Goal: Task Accomplishment & Management: Manage account settings

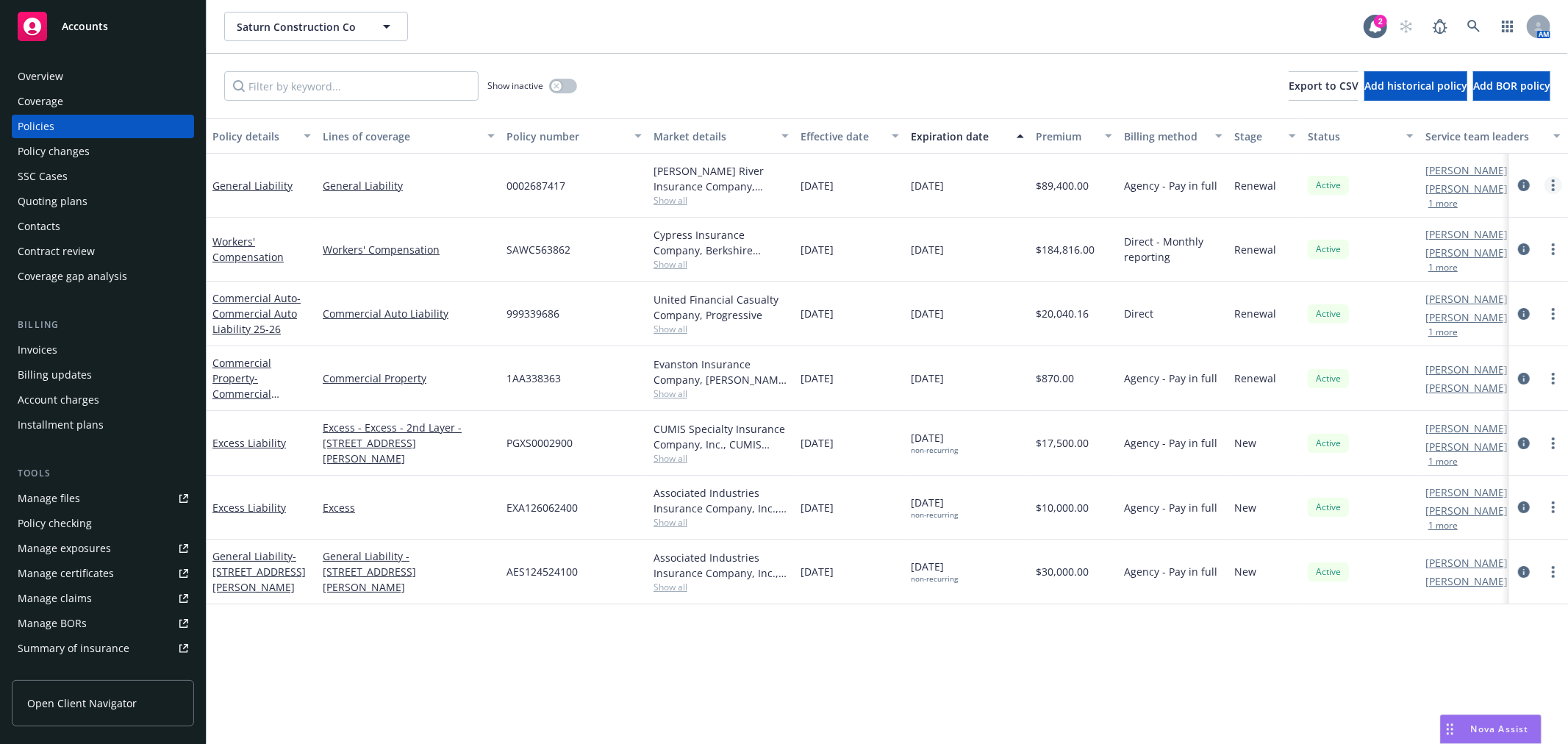
click at [1551, 184] on link "more" at bounding box center [1553, 185] width 18 height 18
click at [1501, 239] on link "Renew with incumbent" at bounding box center [1475, 245] width 173 height 30
select select "12"
select select "CA"
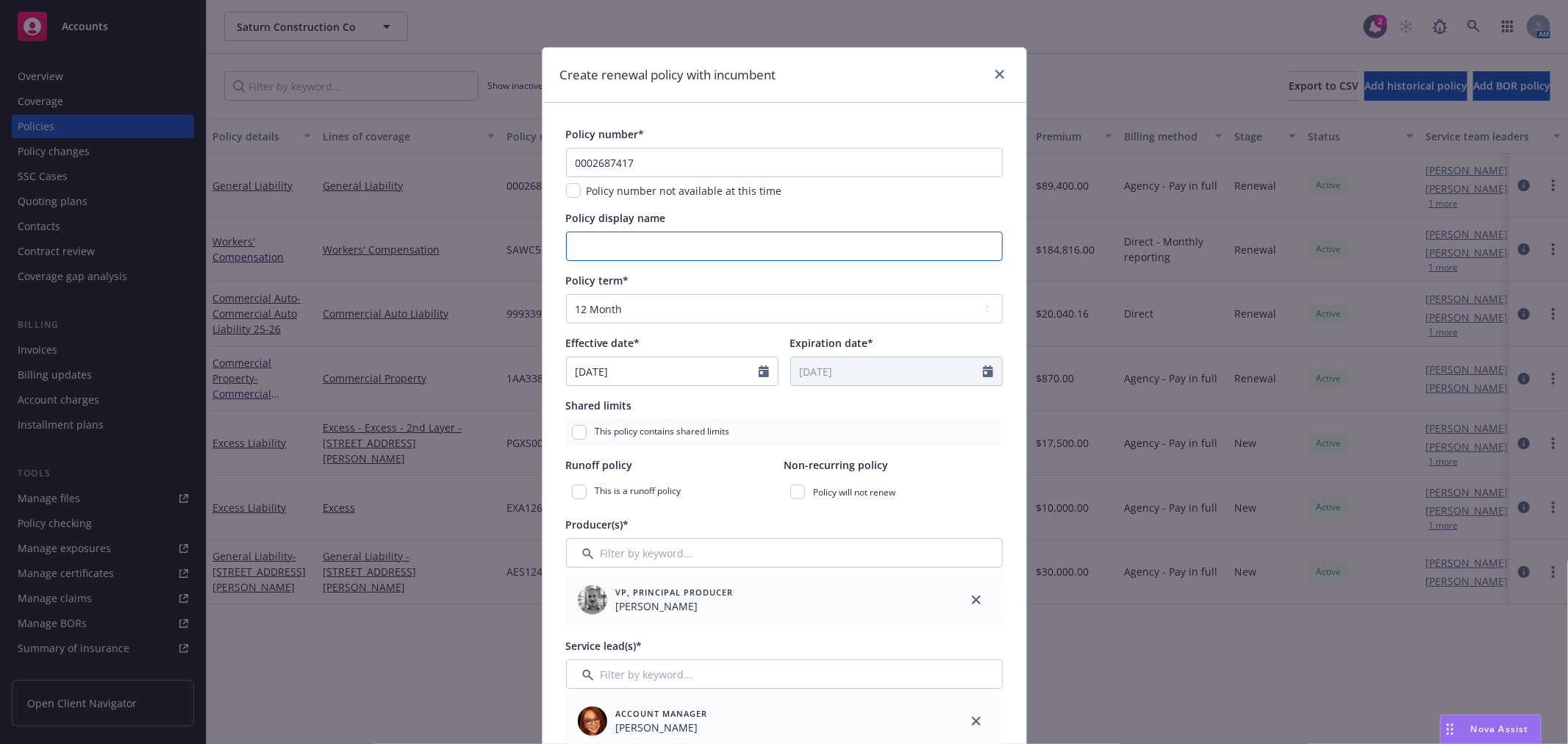
click at [734, 251] on input "Policy display name" at bounding box center [785, 246] width 437 height 30
paste input "Premium: $91,229.00"
drag, startPoint x: 620, startPoint y: 244, endPoint x: 719, endPoint y: 239, distance: 99.1
click at [719, 239] on input "Premium: $91,229.00" at bounding box center [785, 246] width 437 height 30
type input "Premium:"
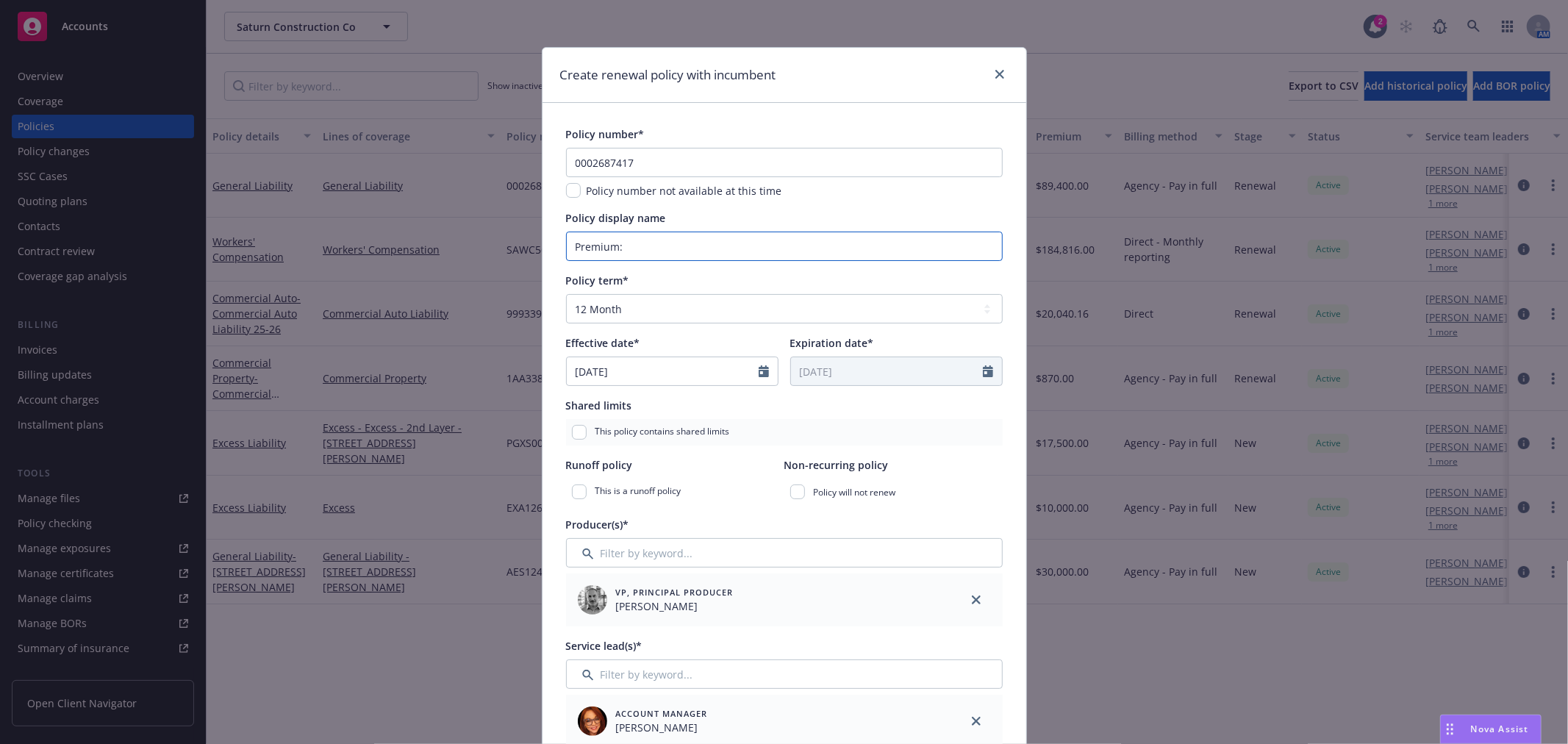
drag, startPoint x: 697, startPoint y: 243, endPoint x: -27, endPoint y: 233, distance: 724.1
click at [0, 233] on html "Accounts Overview Coverage Policies Policy changes SSC Cases Quoting plans Cont…" at bounding box center [784, 372] width 1568 height 744
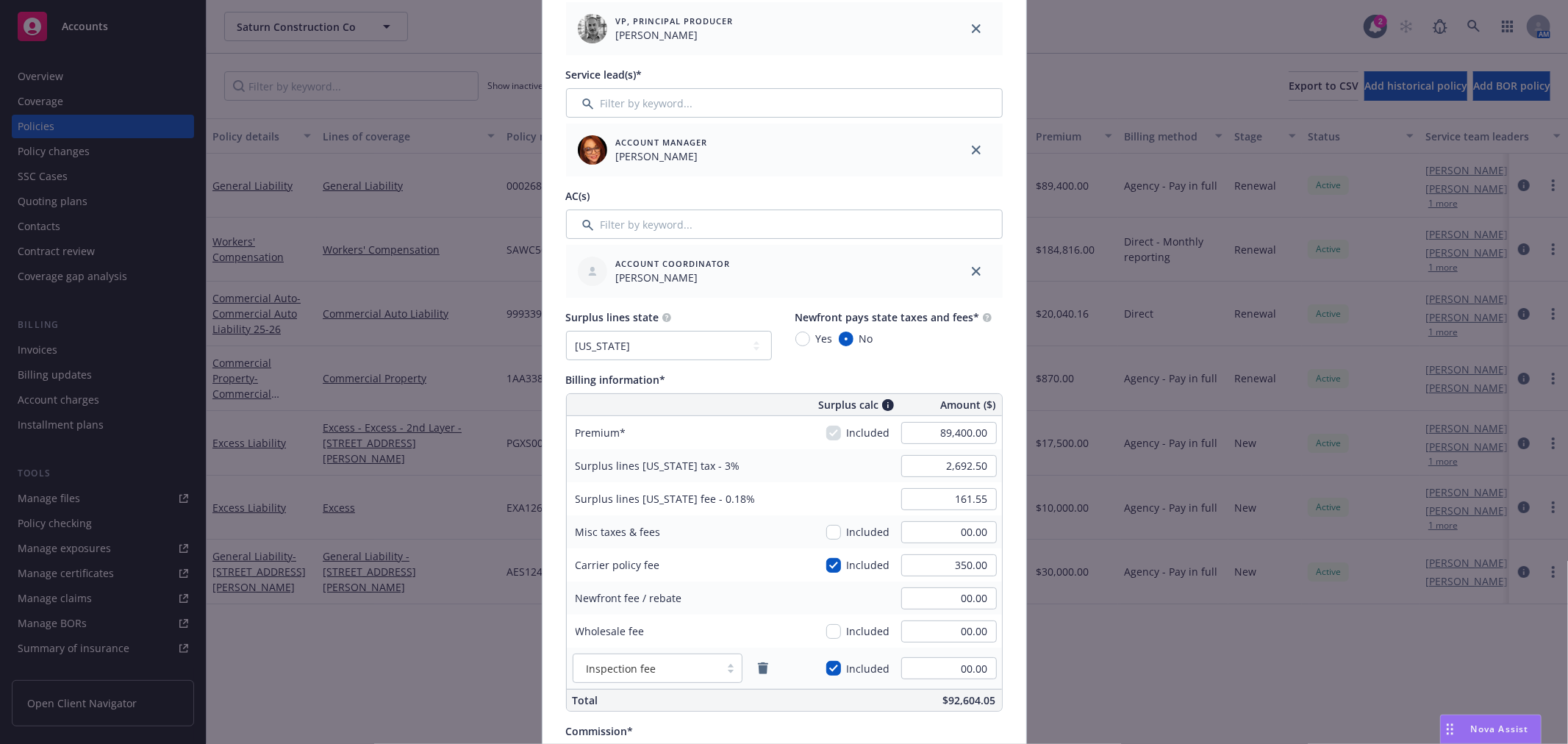
scroll to position [652, 0]
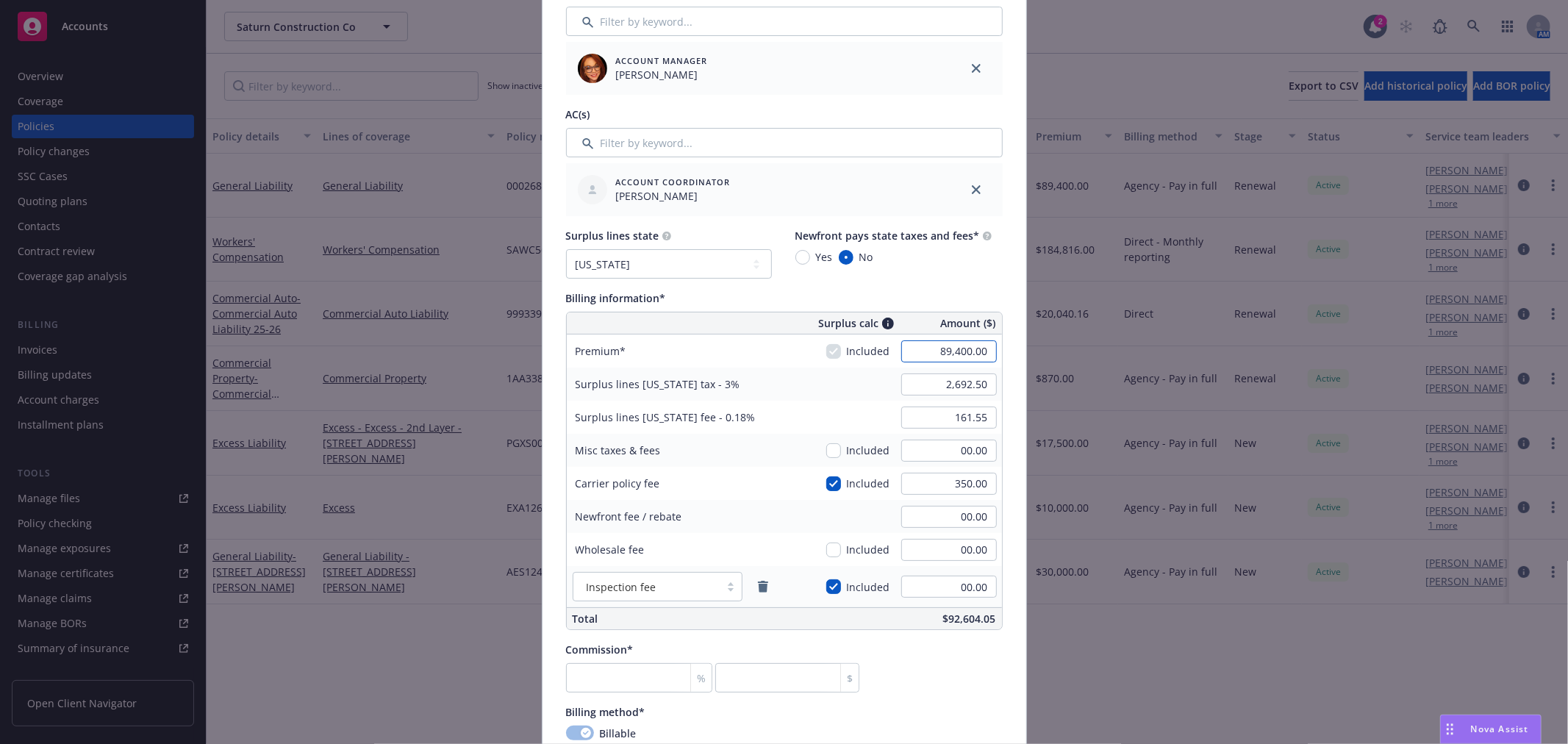
click at [920, 354] on input "89,400.00" at bounding box center [949, 351] width 96 height 22
paste input "$91,229"
type input "00.00"
type input "10.50"
type input "0.63"
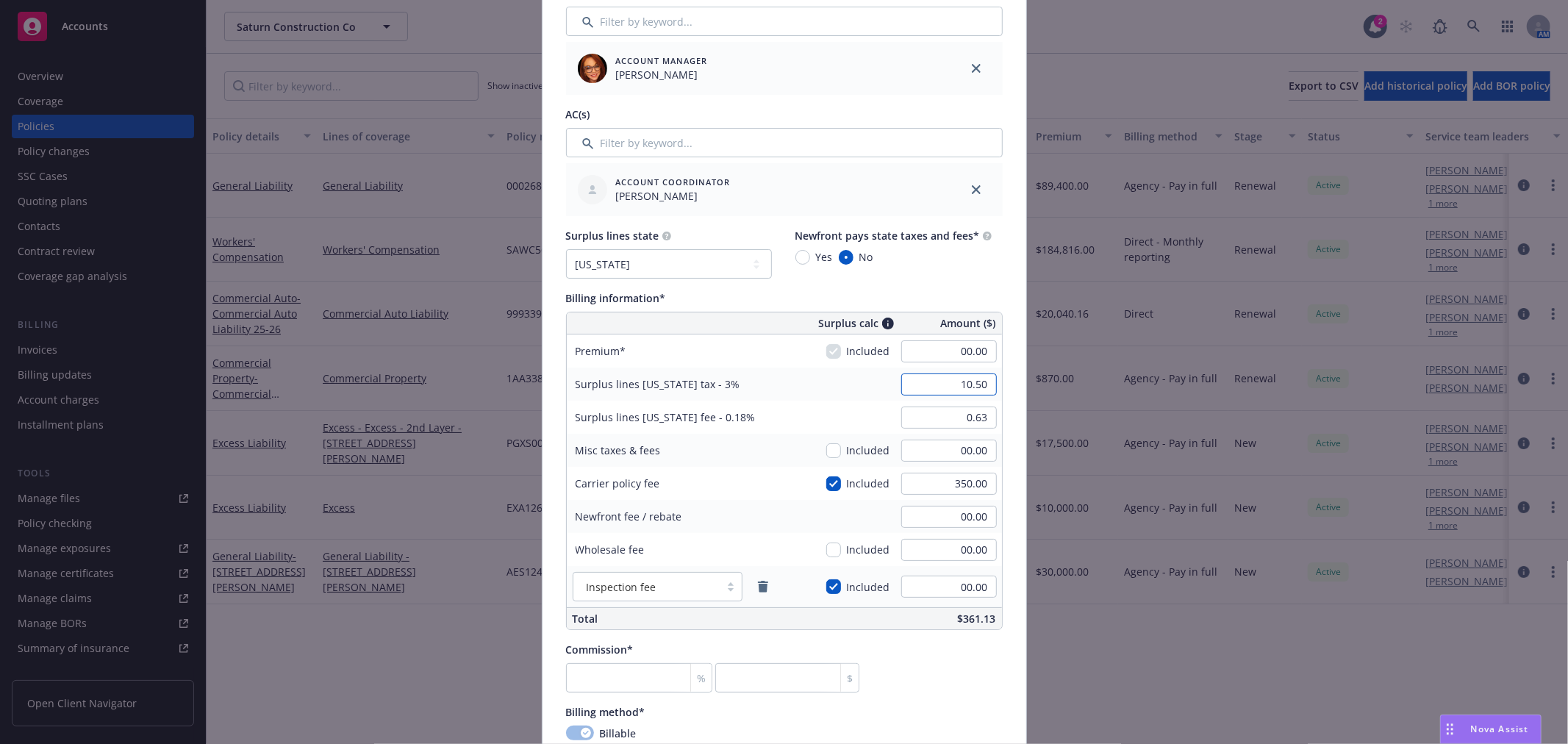
click at [923, 385] on input "10.50" at bounding box center [949, 384] width 96 height 22
click at [945, 354] on input "00.00" at bounding box center [949, 351] width 96 height 22
type input "91,229.00"
type input "2,747.37"
type input "164.84"
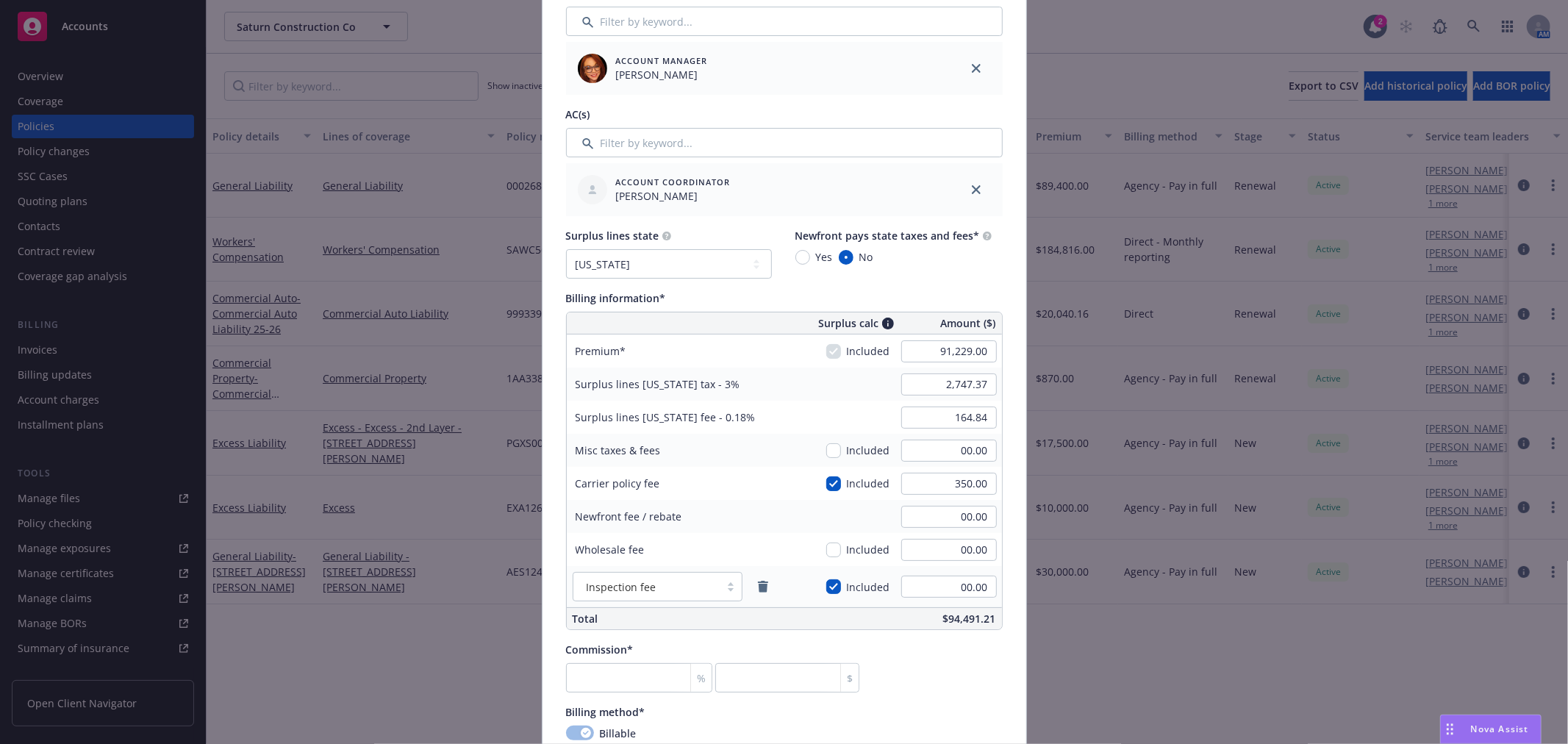
click at [957, 651] on div "Commission* % $" at bounding box center [785, 666] width 437 height 50
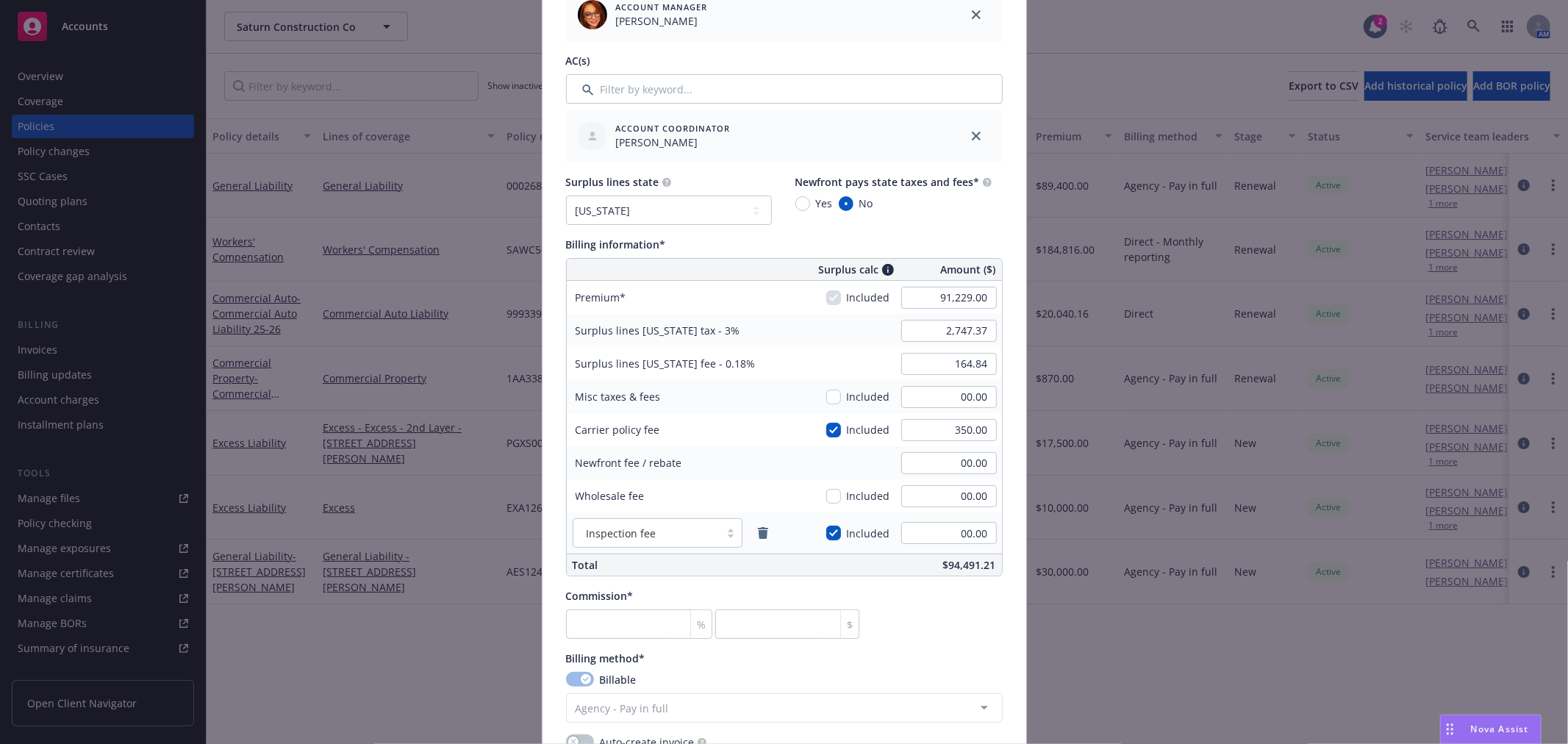
scroll to position [735, 0]
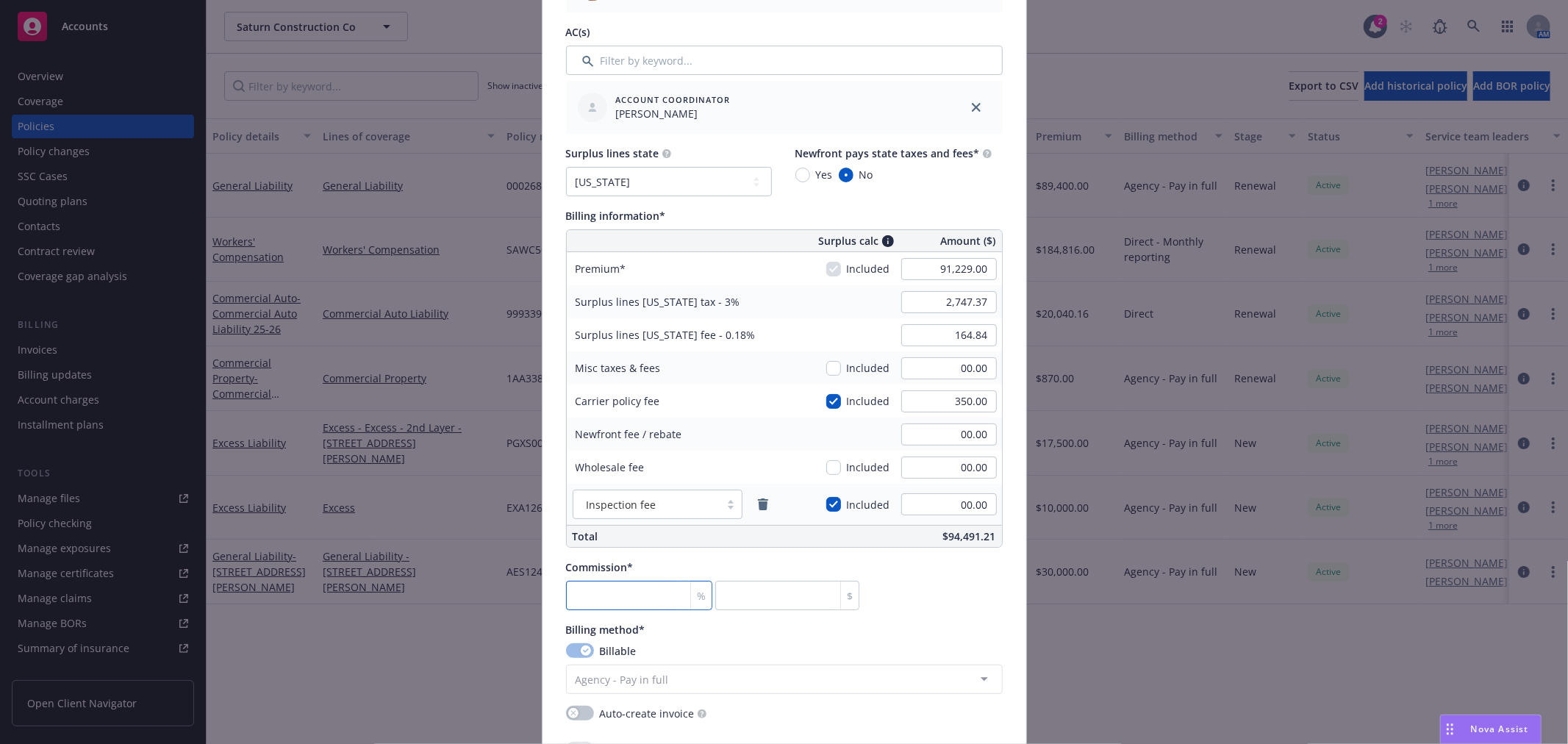
click at [623, 586] on input "number" at bounding box center [640, 596] width 147 height 30
type input "1"
type input "912.29"
type input "10"
type input "9122.9"
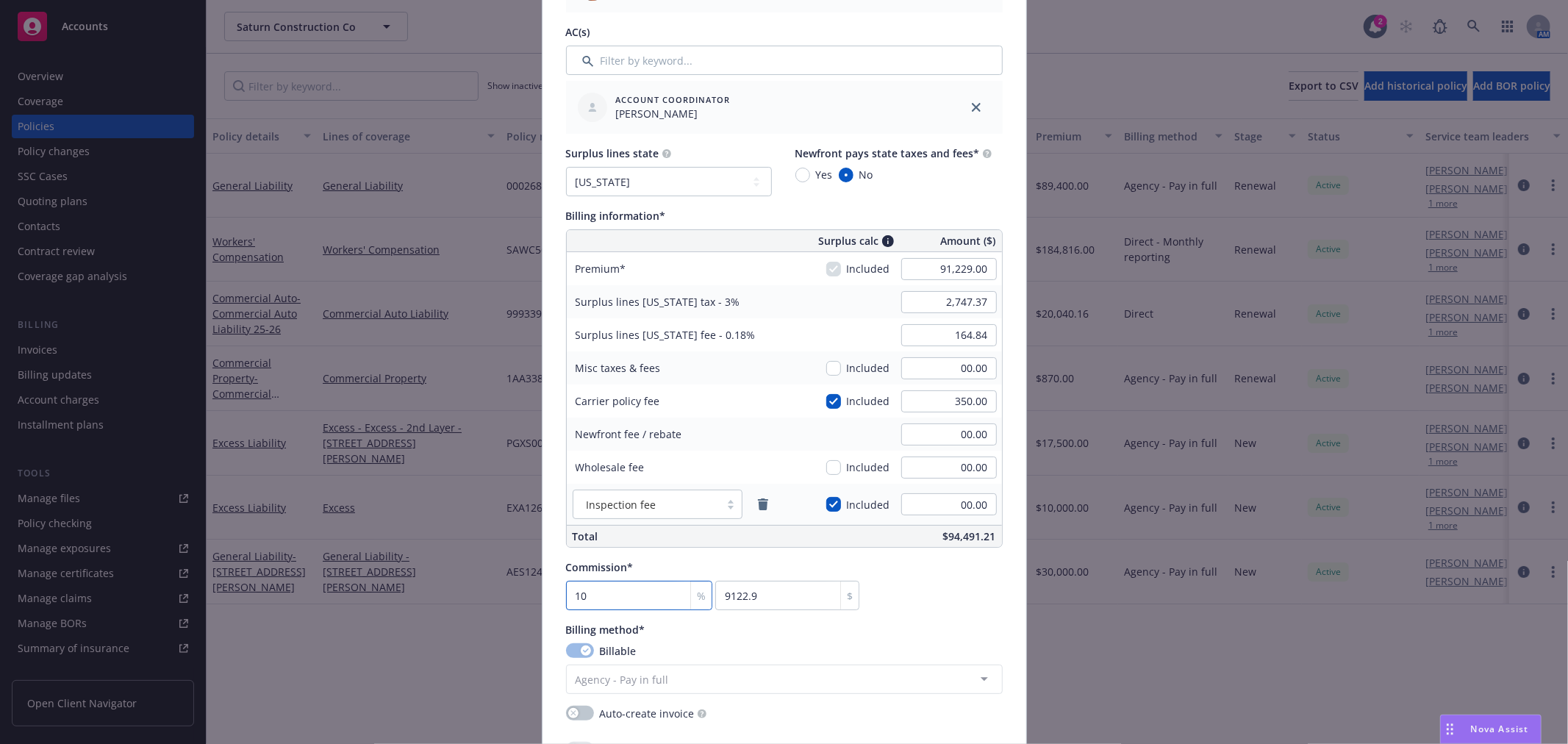
type input "10"
click at [930, 575] on div "Commission* 10 % 9122.9 $" at bounding box center [785, 584] width 437 height 50
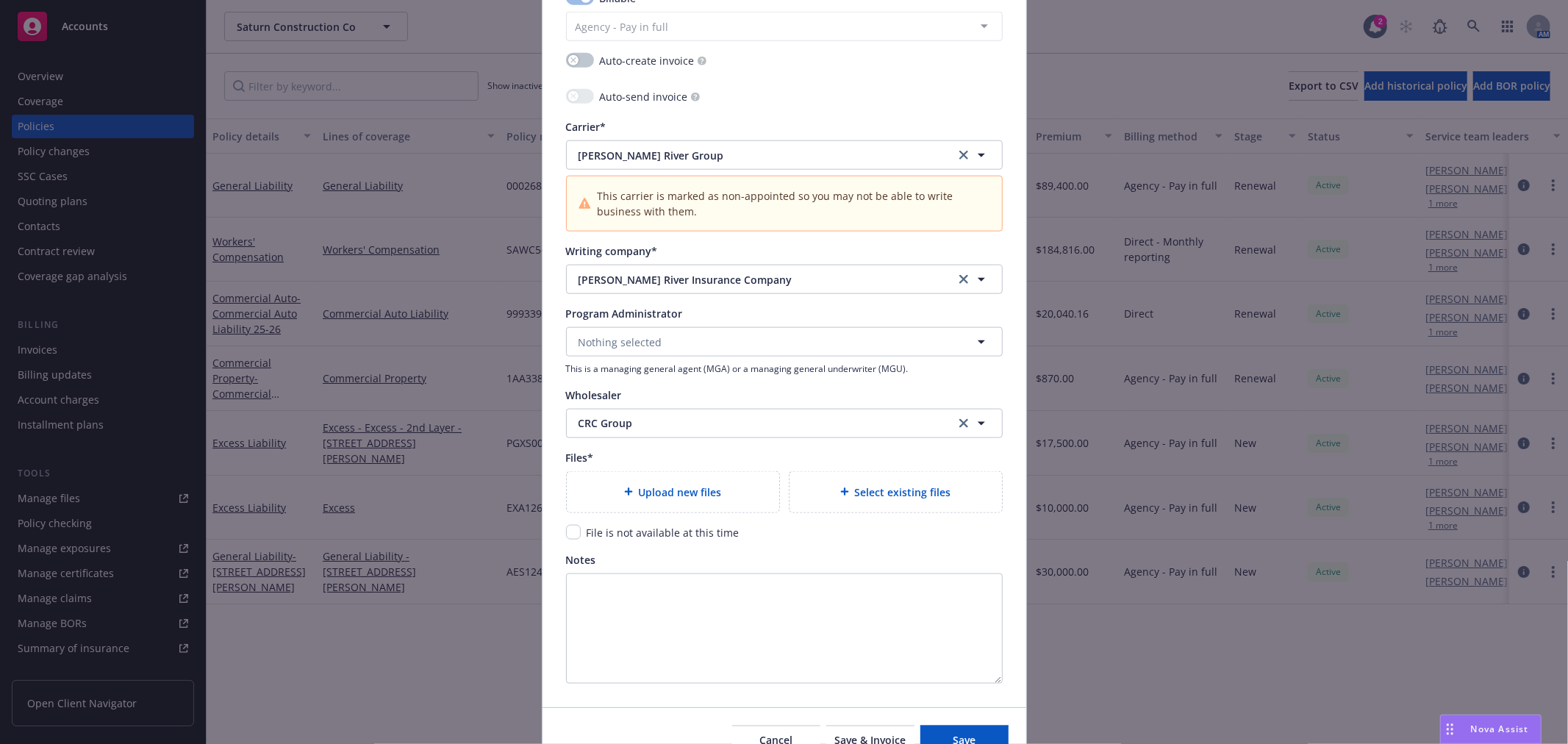
scroll to position [1465, 0]
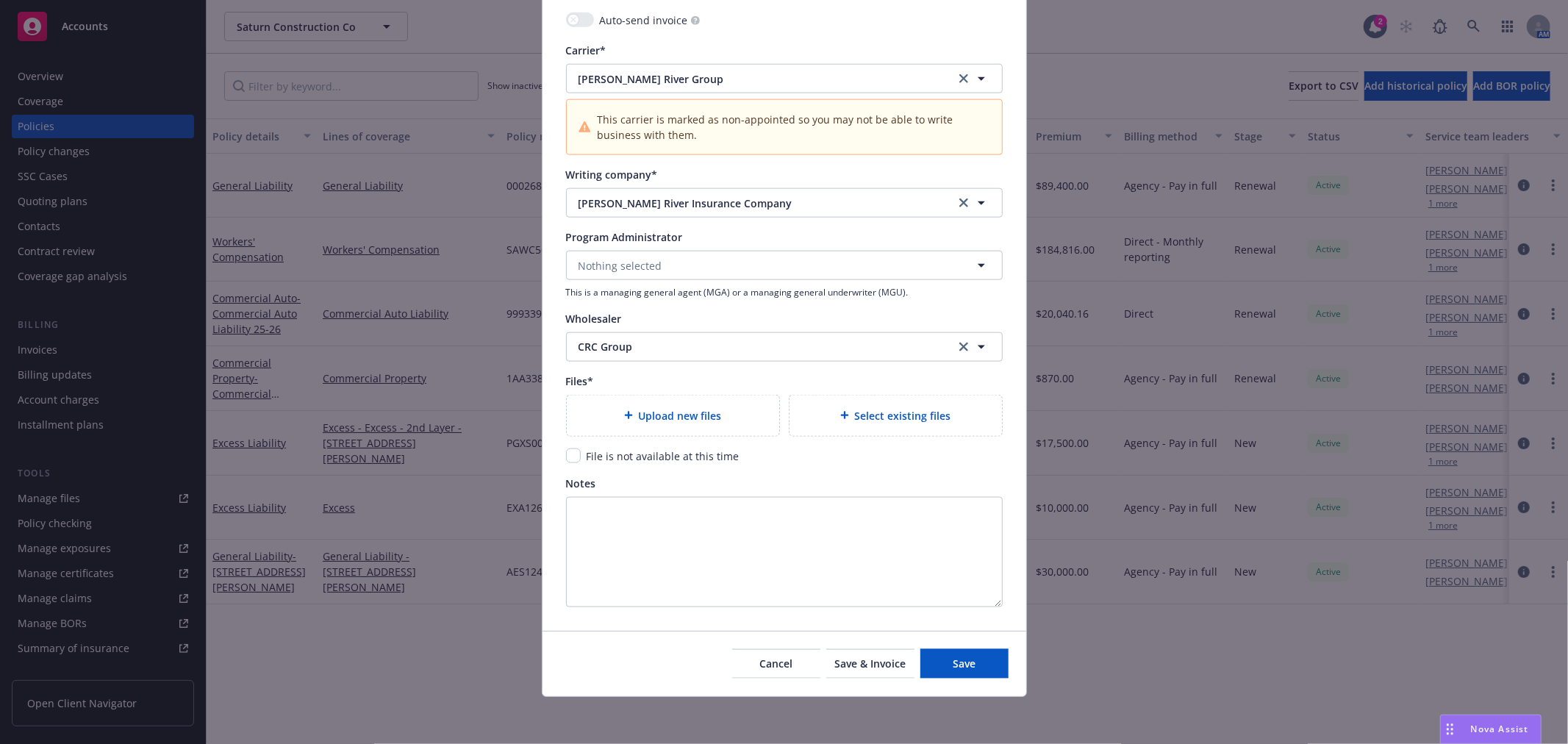
click at [566, 455] on input "checkbox" at bounding box center [573, 455] width 15 height 15
checkbox input "true"
click at [943, 657] on button "Save" at bounding box center [964, 664] width 88 height 30
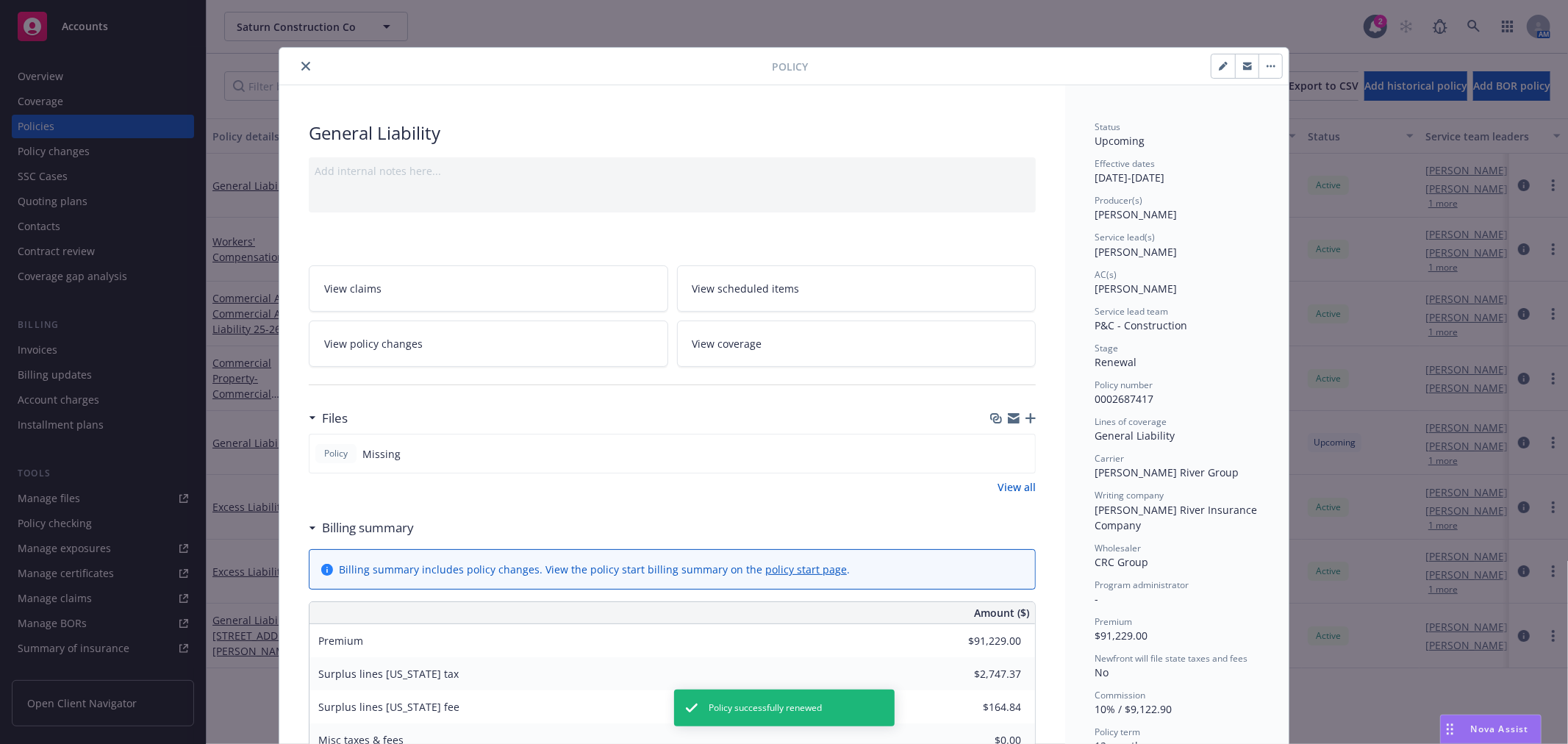
click at [302, 62] on icon "close" at bounding box center [305, 65] width 9 height 9
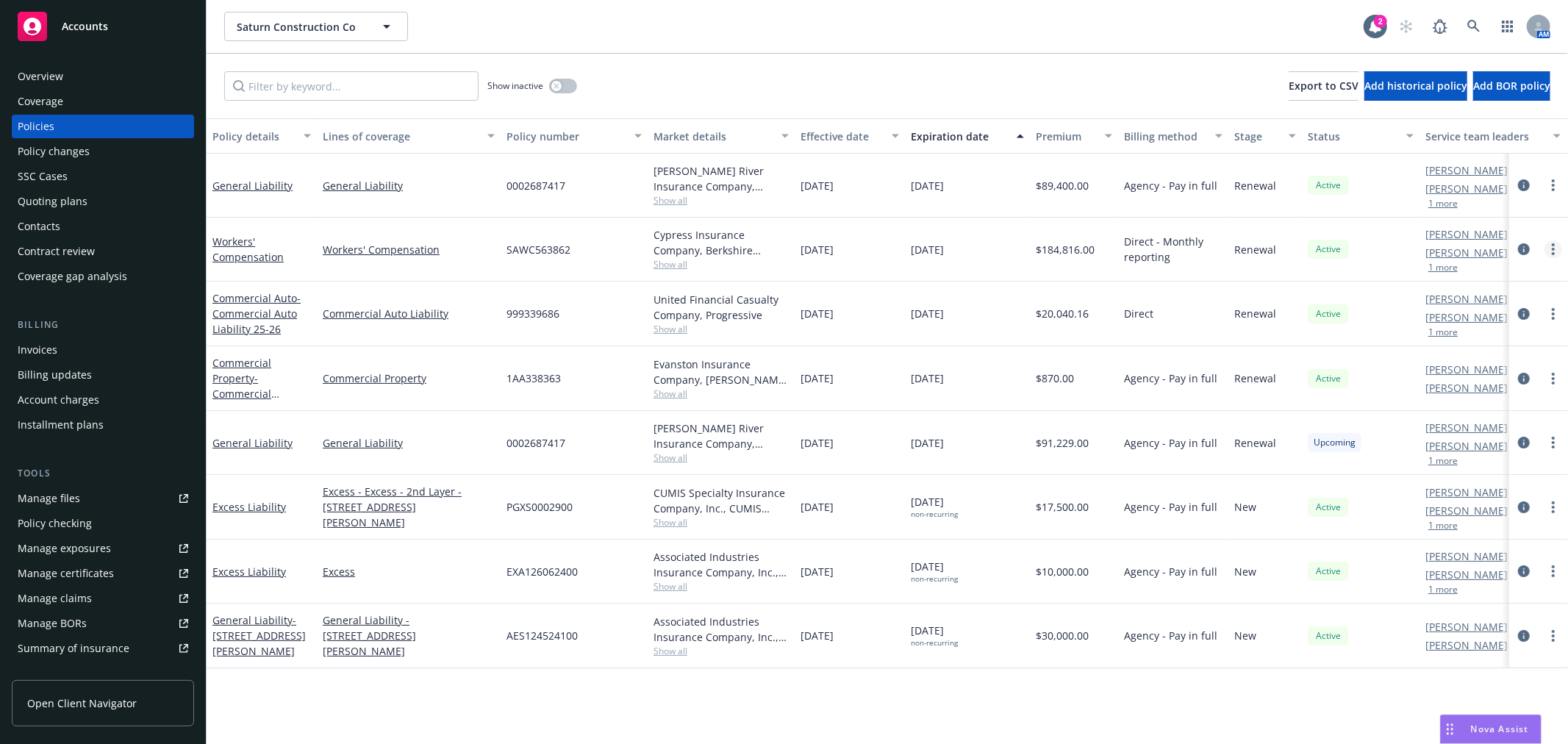
click at [1554, 250] on circle "more" at bounding box center [1553, 249] width 3 height 3
click at [1475, 306] on link "Renew with incumbent" at bounding box center [1475, 308] width 173 height 30
select select "12"
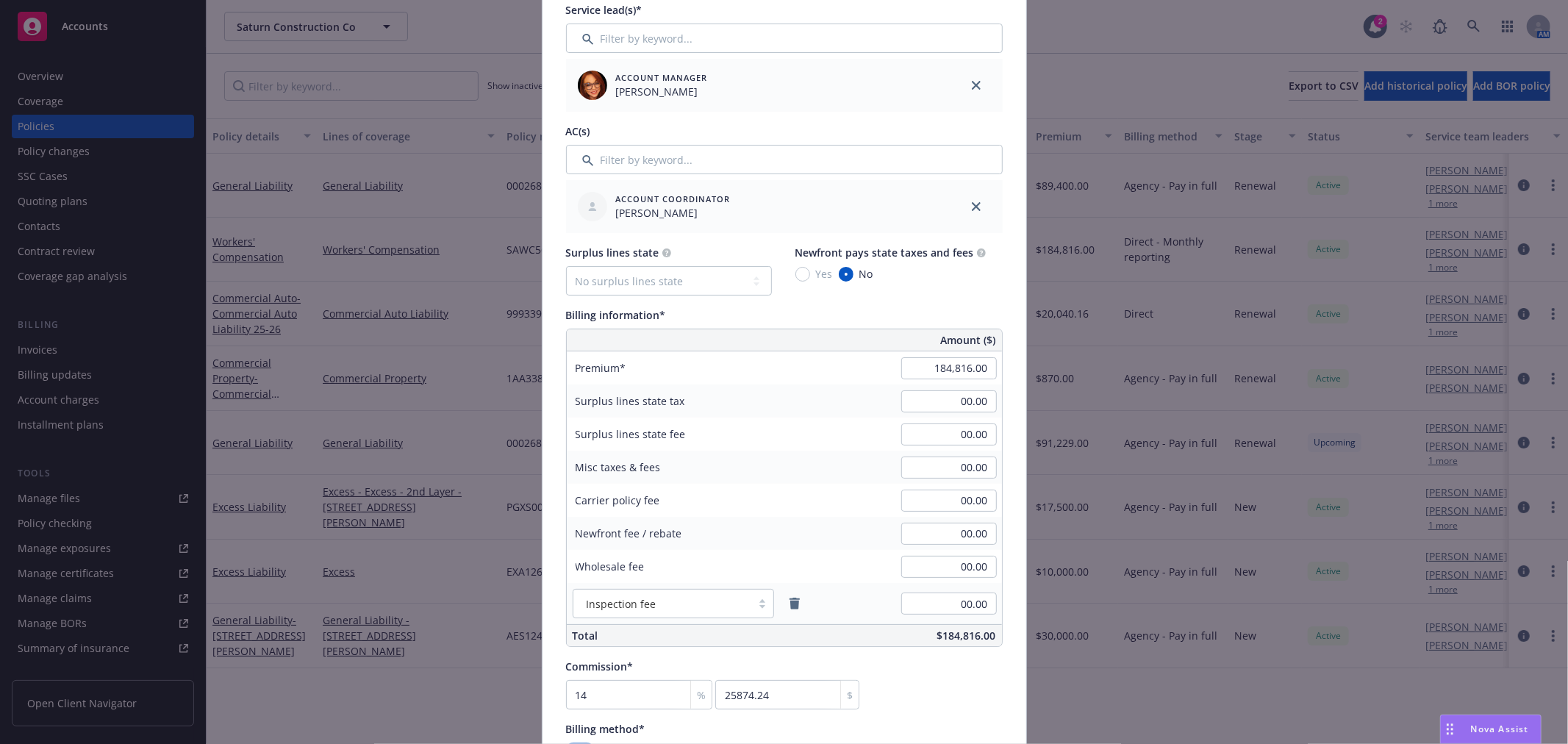
scroll to position [652, 0]
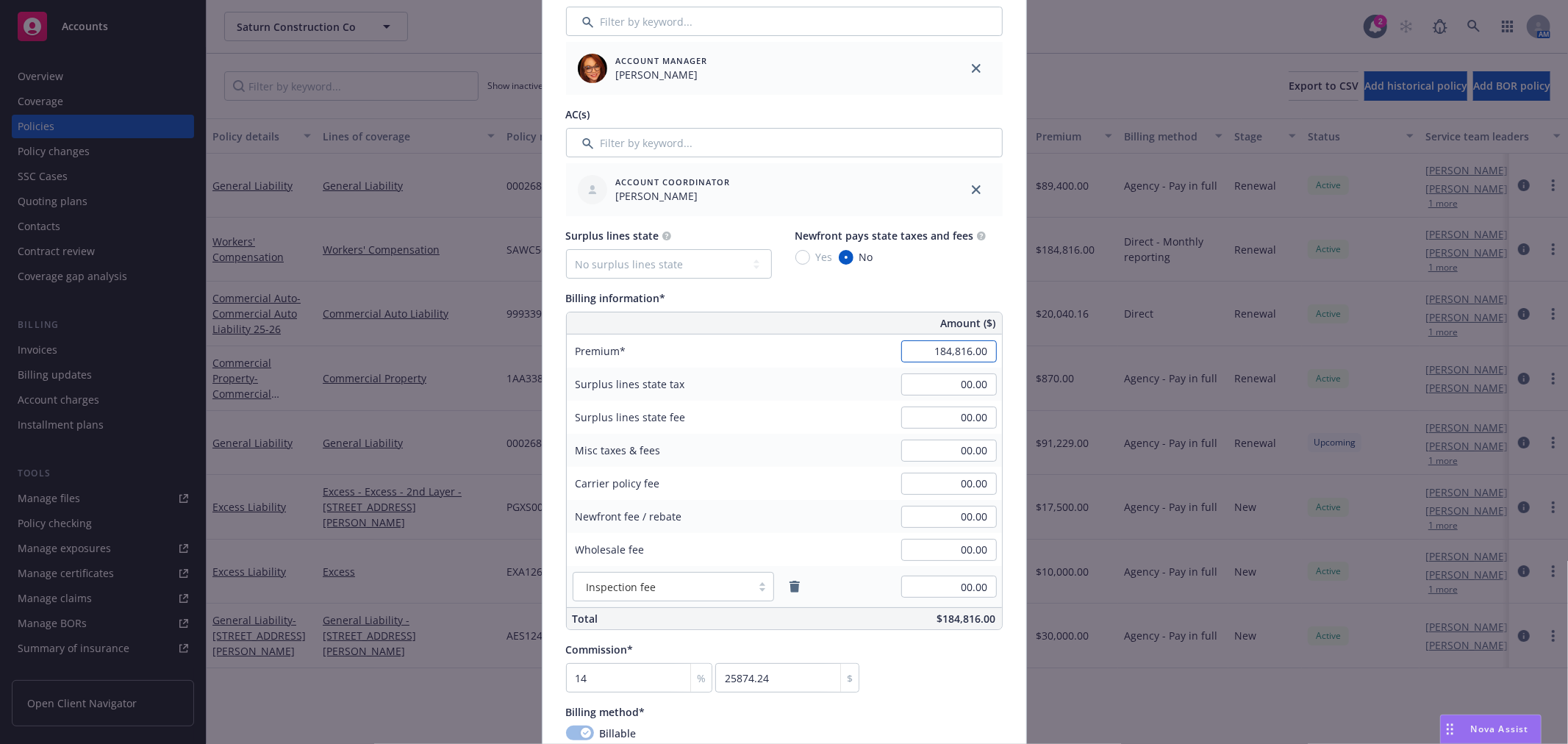
click at [923, 351] on input "184,816.00" at bounding box center [949, 351] width 96 height 22
type input "192,730.00"
type input "26982.2"
click at [643, 676] on input "14" at bounding box center [640, 678] width 147 height 30
type input "1"
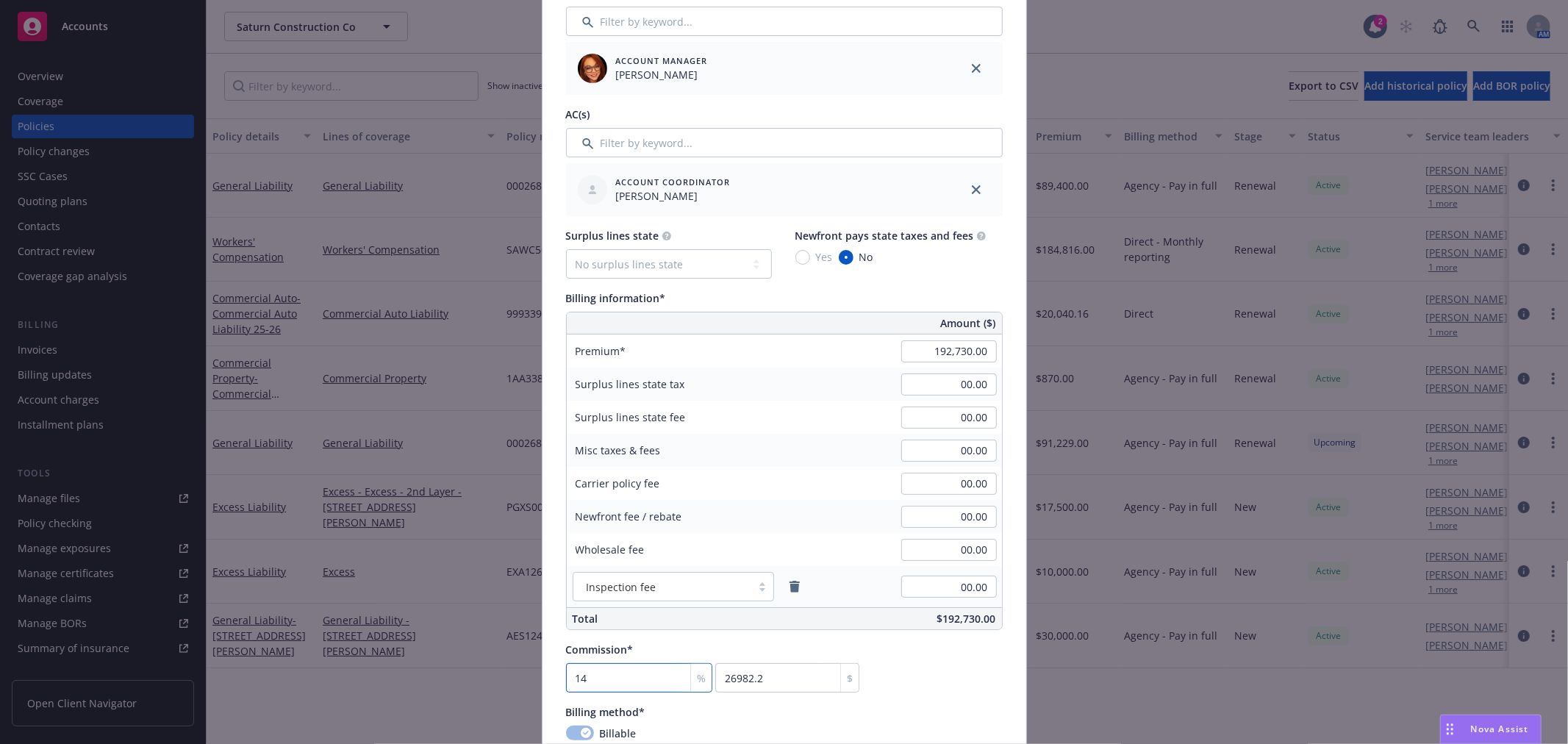
type input "1927.3"
type input "13"
type input "25054.9"
type input "13"
click at [946, 670] on div "Commission* 13 % 25054.9 $" at bounding box center [785, 666] width 437 height 50
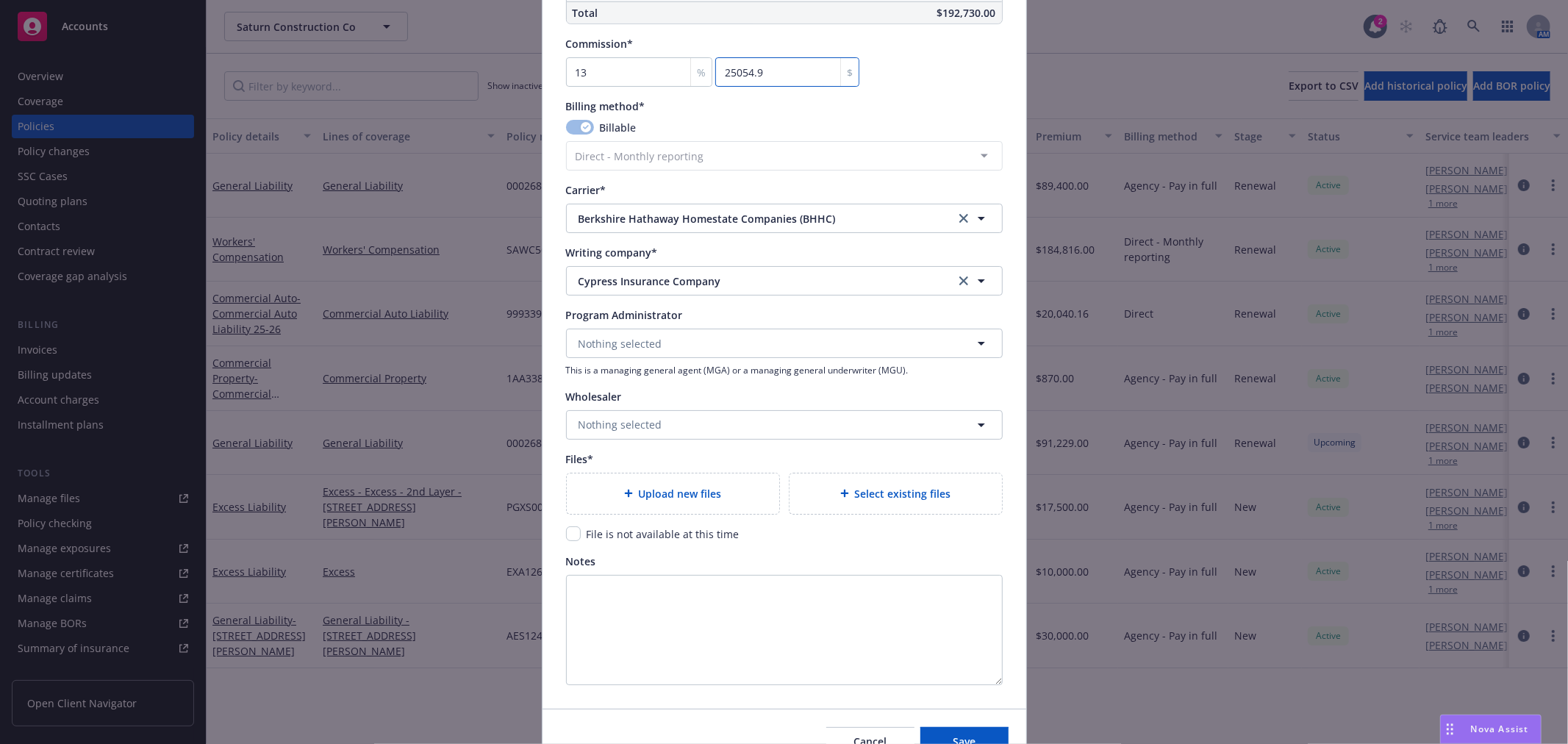
scroll to position [1335, 0]
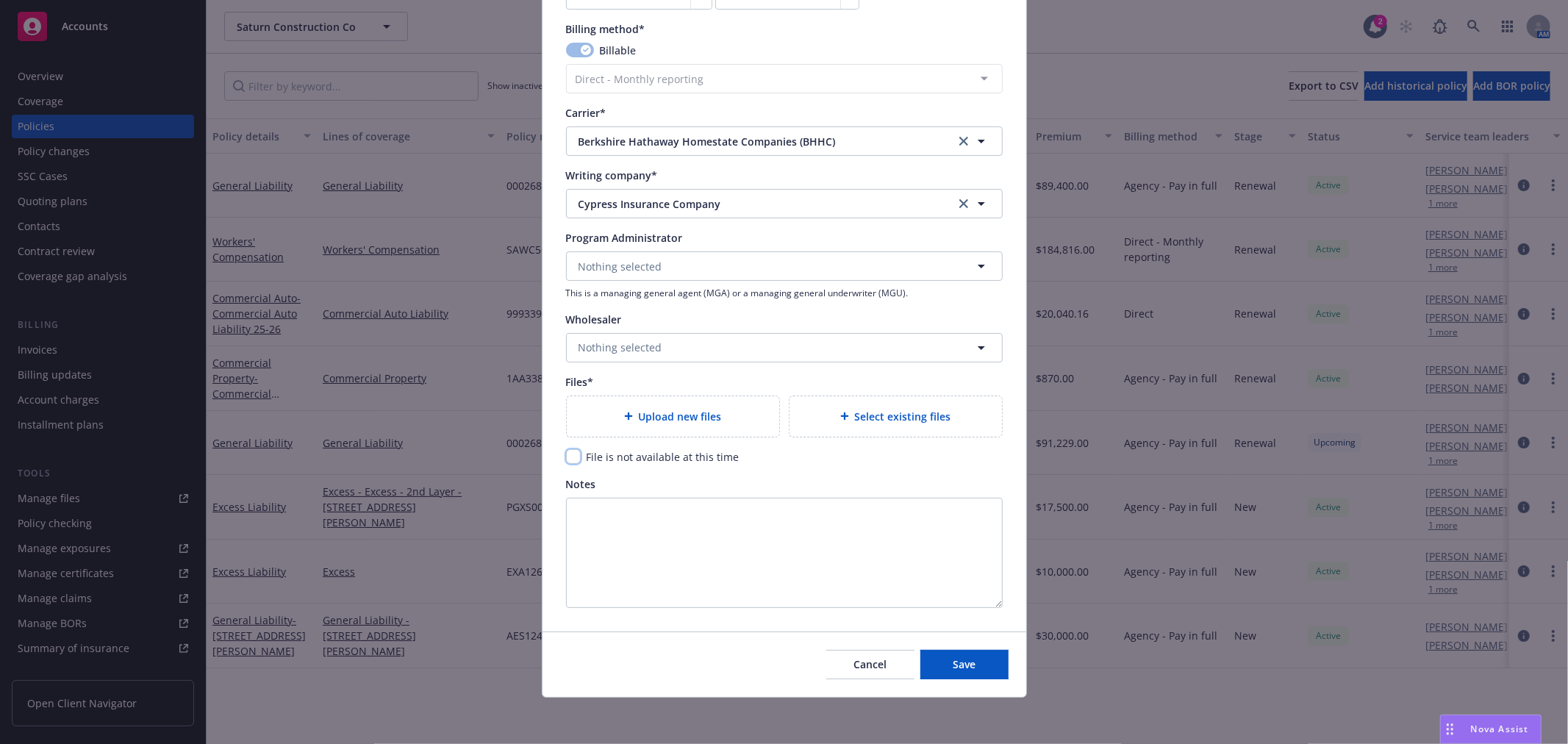
click at [569, 455] on input "checkbox" at bounding box center [573, 455] width 15 height 15
checkbox input "true"
click at [936, 656] on button "Save" at bounding box center [964, 664] width 88 height 30
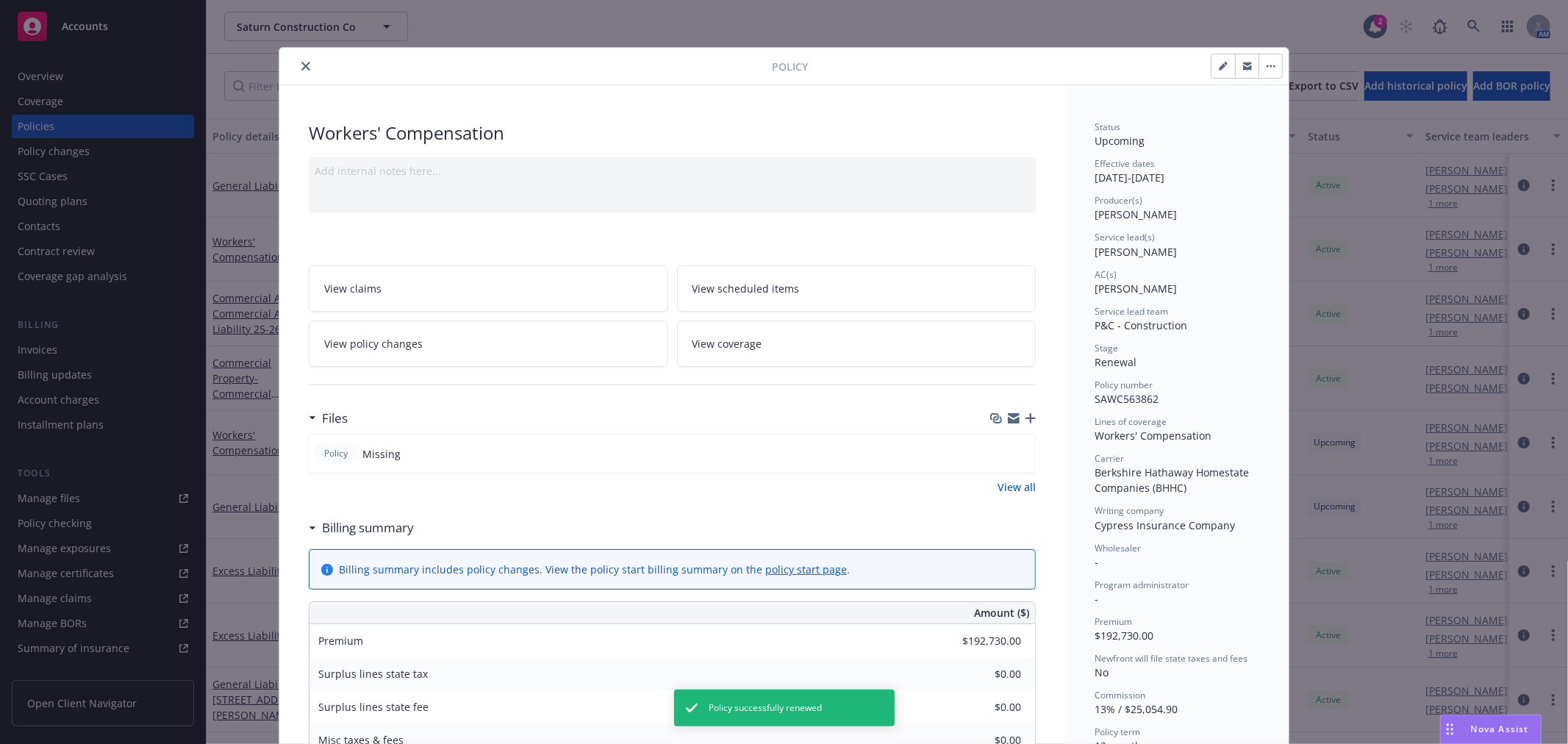
click at [304, 64] on icon "close" at bounding box center [305, 65] width 9 height 9
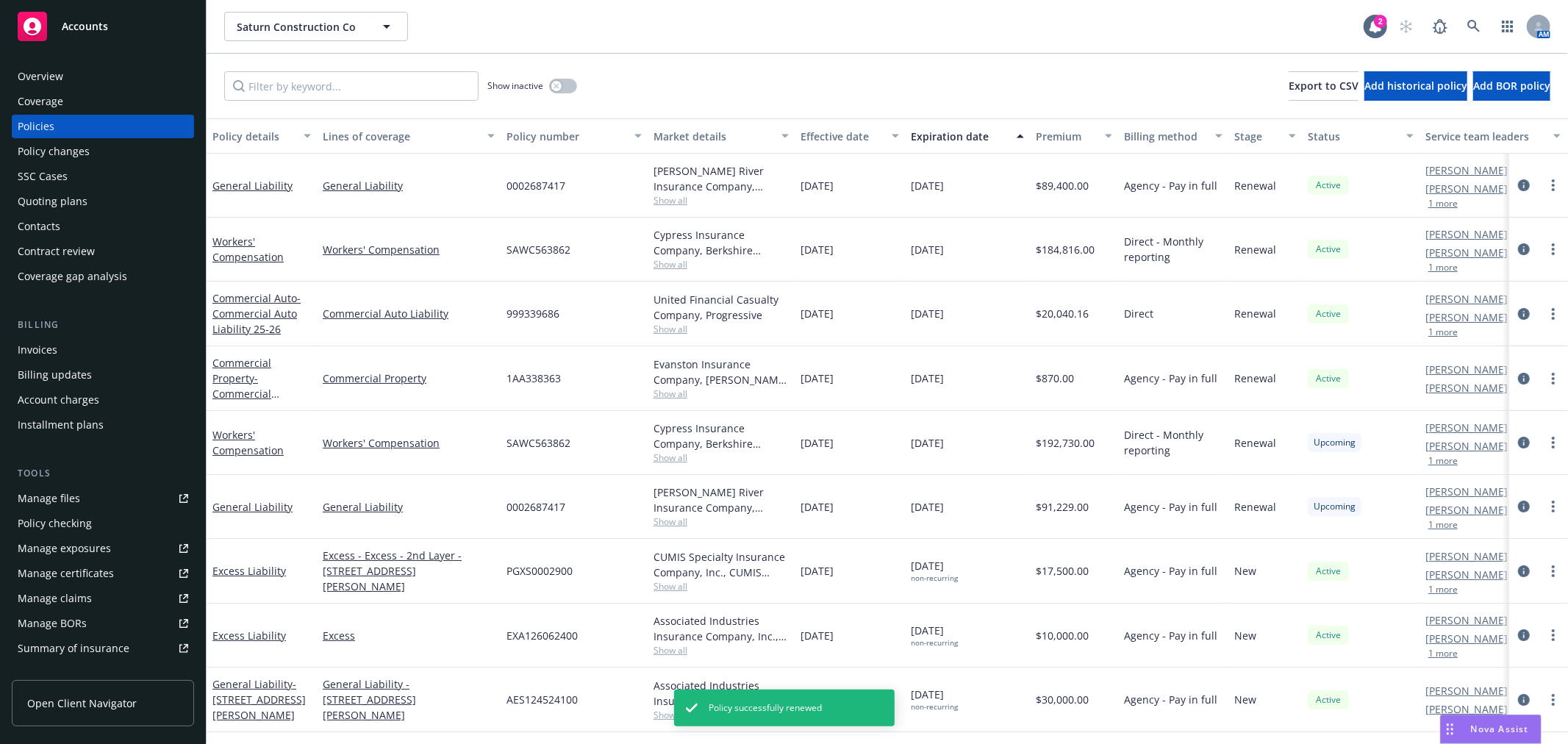
click at [100, 206] on div "Quoting plans" at bounding box center [103, 202] width 171 height 24
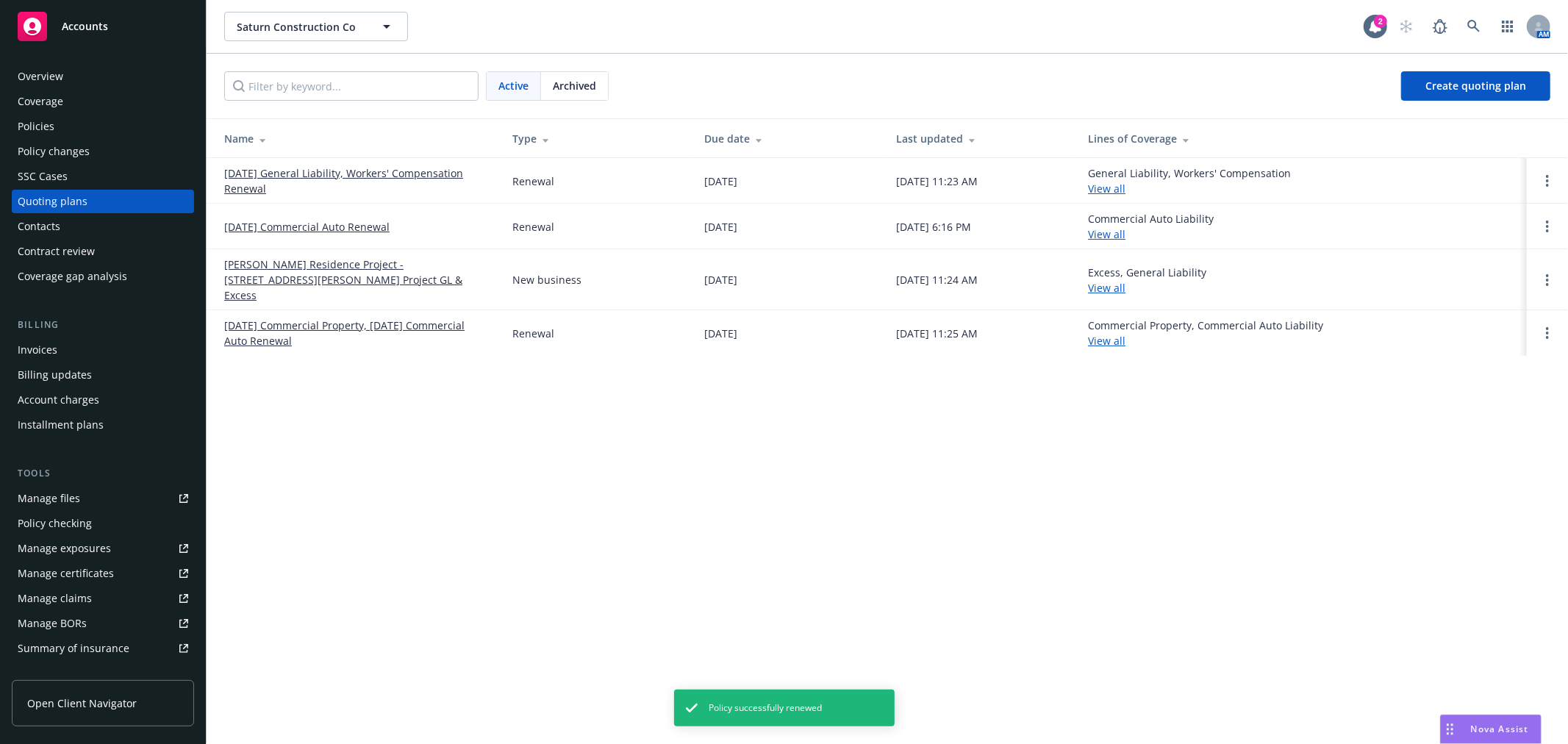
click at [320, 170] on link "[DATE] General Liability, Workers' Compensation Renewal" at bounding box center [357, 180] width 265 height 31
